Goal: Task Accomplishment & Management: Use online tool/utility

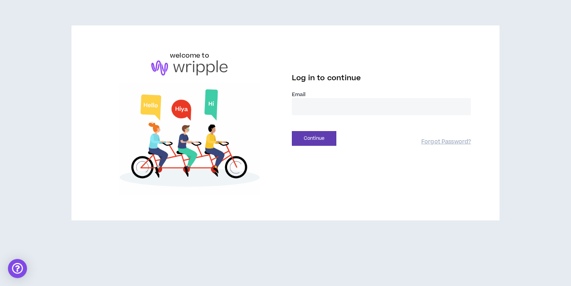
click at [323, 104] on input "email" at bounding box center [381, 106] width 179 height 17
type input "**********"
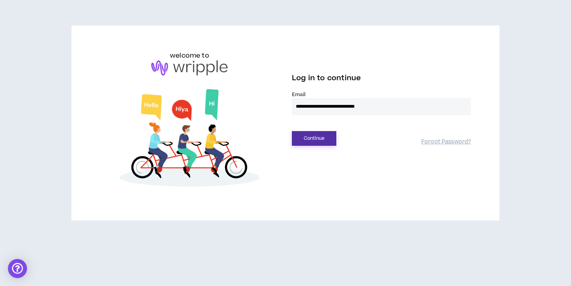
click at [328, 142] on button "Continue" at bounding box center [314, 138] width 44 height 15
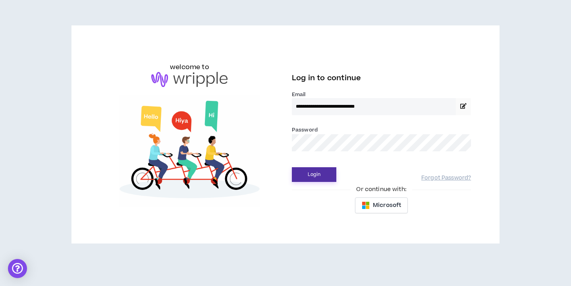
click at [318, 172] on button "Login" at bounding box center [314, 174] width 44 height 15
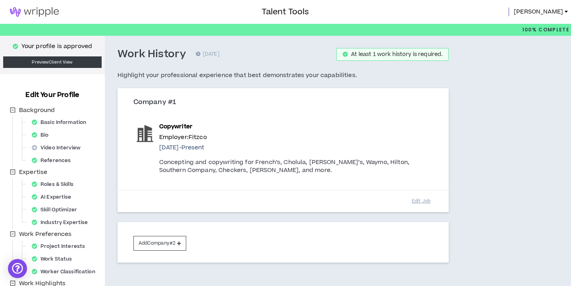
click at [560, 8] on span "[PERSON_NAME]" at bounding box center [538, 12] width 49 height 9
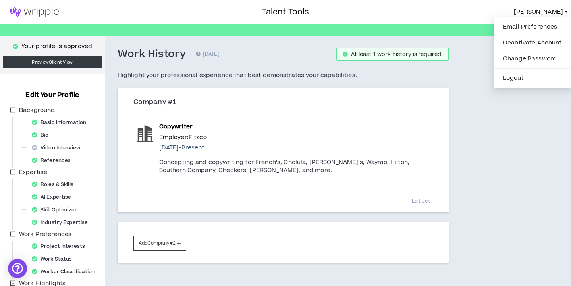
click at [546, 13] on span "[PERSON_NAME]" at bounding box center [538, 12] width 49 height 9
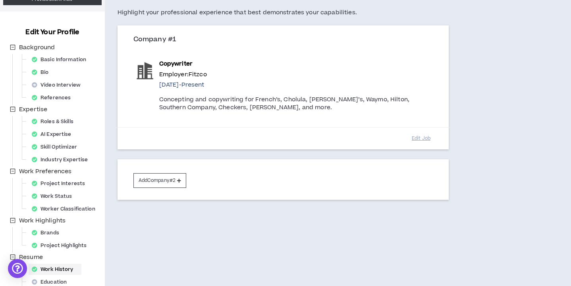
scroll to position [6, 0]
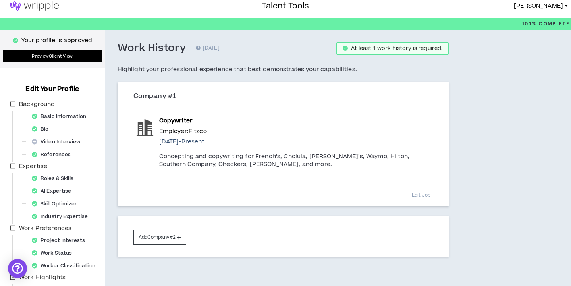
click at [65, 57] on link "Preview Client View" at bounding box center [52, 56] width 98 height 12
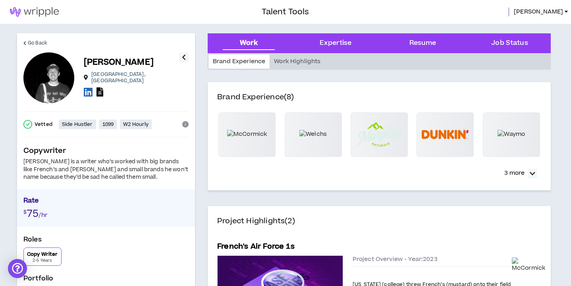
click at [44, 12] on img at bounding box center [34, 12] width 69 height 10
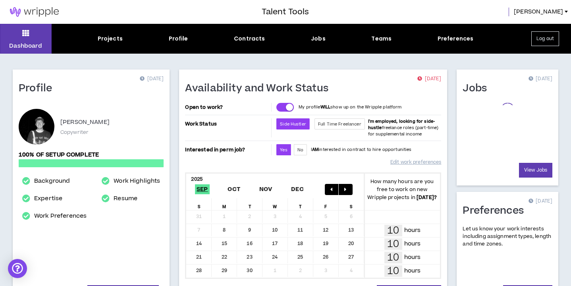
click at [44, 12] on img at bounding box center [34, 12] width 69 height 10
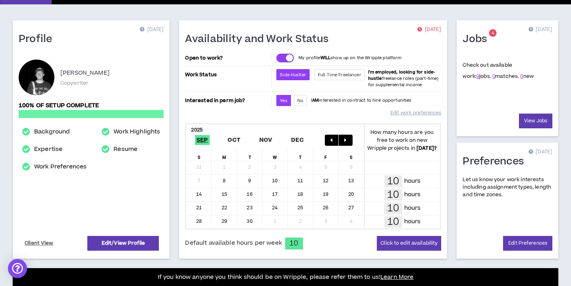
scroll to position [46, 0]
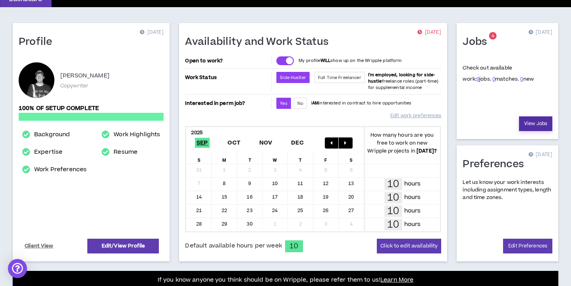
click at [545, 118] on link "View Jobs" at bounding box center [535, 123] width 33 height 15
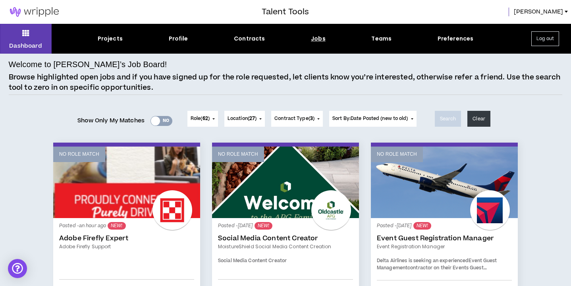
click at [159, 116] on div "Yes No" at bounding box center [161, 121] width 22 height 10
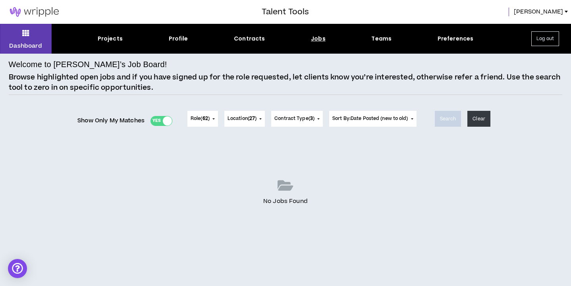
click at [159, 116] on div "Yes No" at bounding box center [161, 121] width 22 height 10
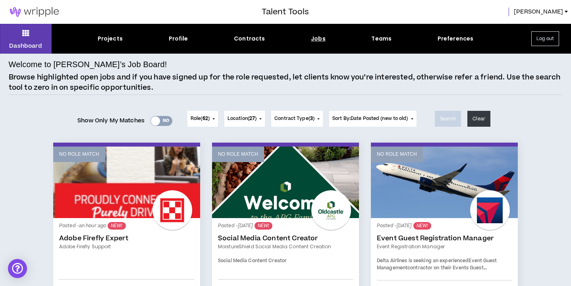
click at [210, 120] on button "Role ( 62 )" at bounding box center [202, 119] width 31 height 16
